Goal: Navigation & Orientation: Go to known website

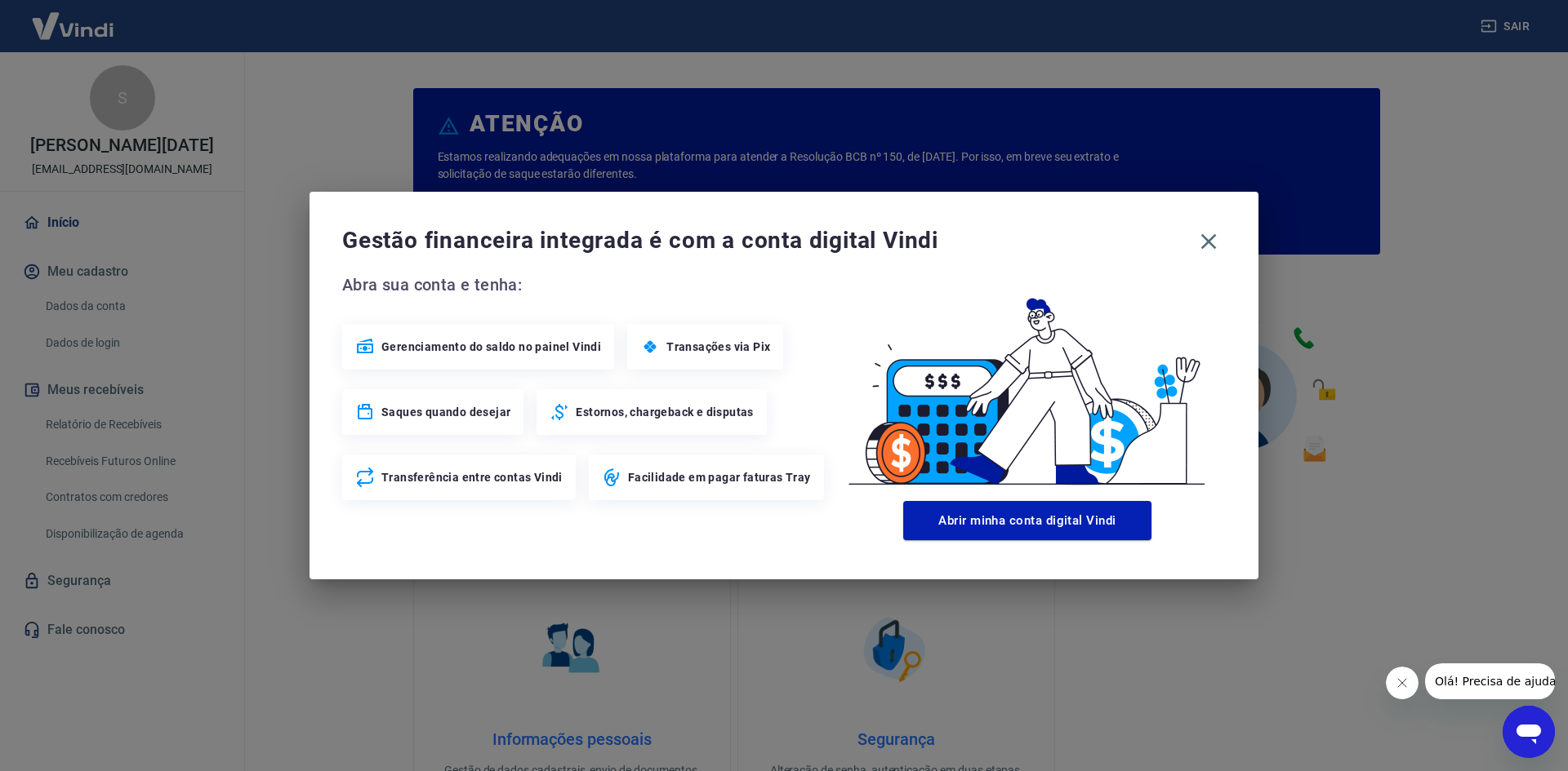
drag, startPoint x: 0, startPoint y: 0, endPoint x: 895, endPoint y: 545, distance: 1047.9
drag, startPoint x: 895, startPoint y: 545, endPoint x: 1206, endPoint y: 244, distance: 432.8
click at [1206, 244] on icon "button" at bounding box center [1208, 241] width 26 height 26
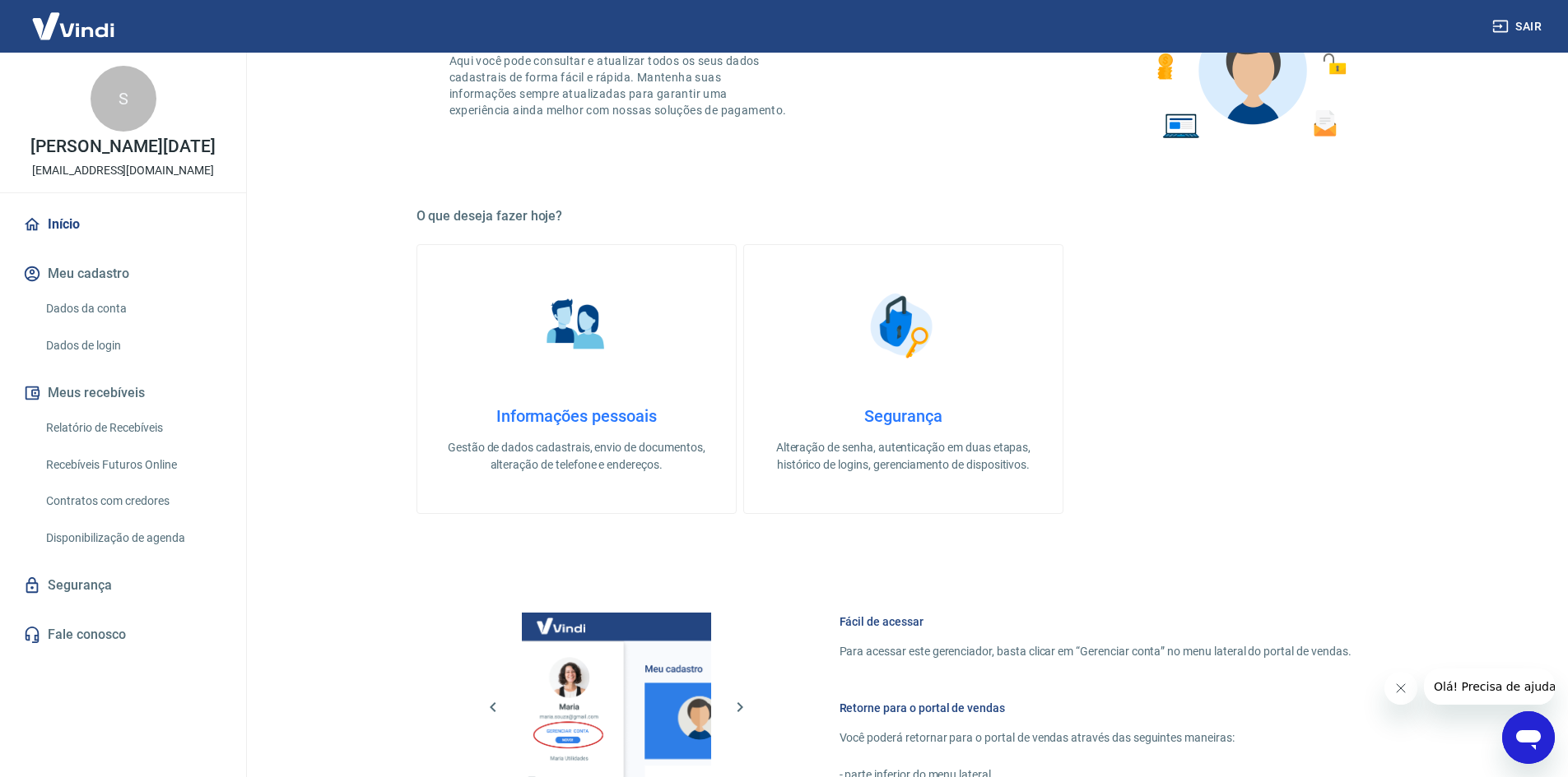
scroll to position [675, 0]
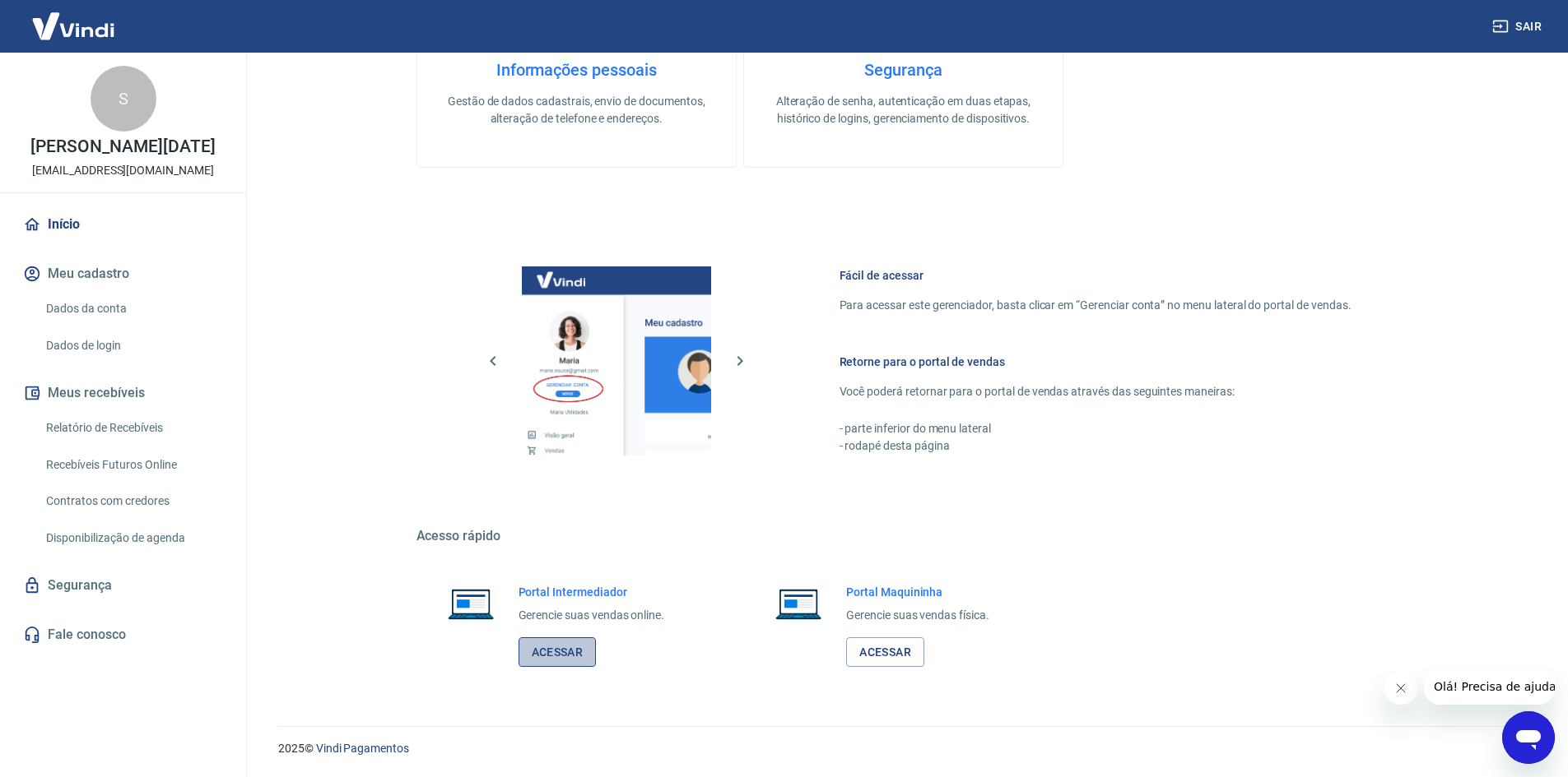
click at [577, 643] on link "Acessar" at bounding box center [558, 653] width 79 height 30
